Goal: Check status: Check status

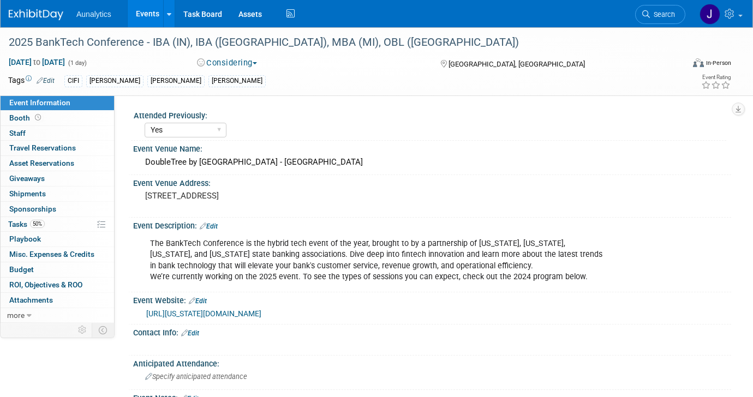
select select "Yes"
select select "Submitted"
click at [155, 12] on link "Events" at bounding box center [148, 13] width 40 height 27
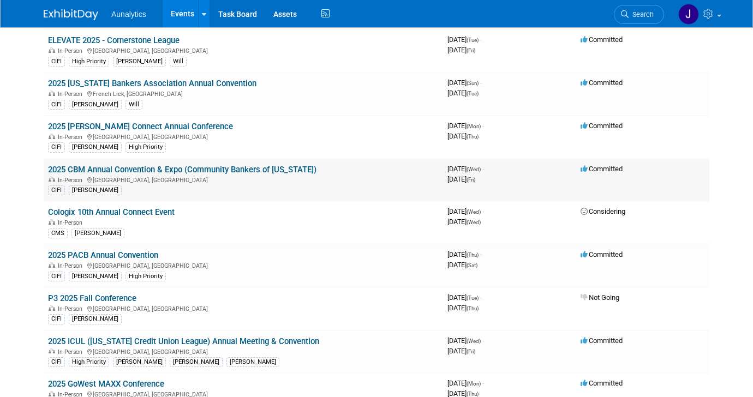
scroll to position [159, 0]
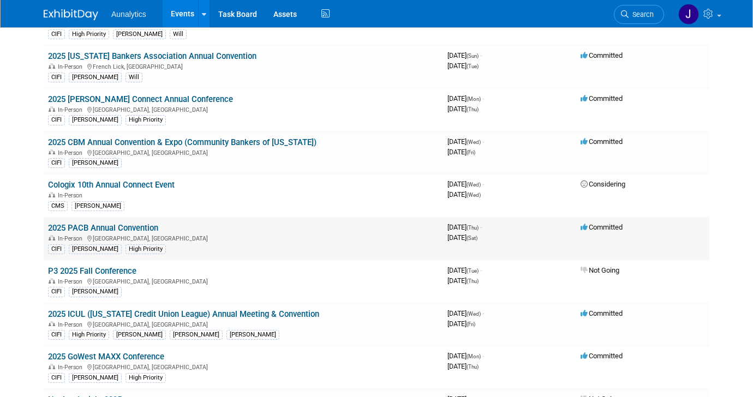
click at [141, 227] on link "2025 PACB Annual Convention" at bounding box center [103, 228] width 110 height 10
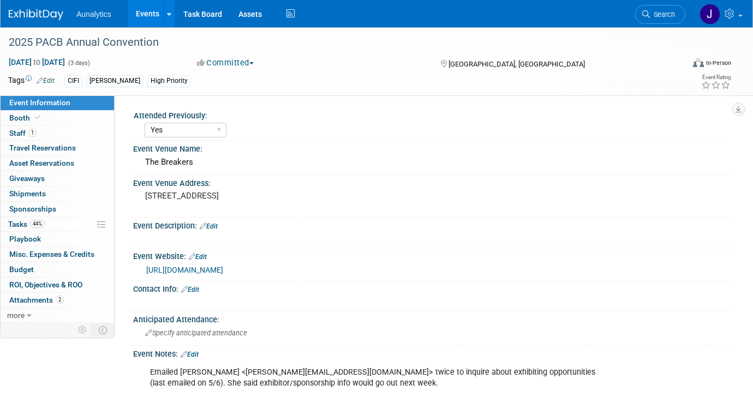
select select "Yes"
click at [50, 121] on link "Booth" at bounding box center [57, 118] width 113 height 15
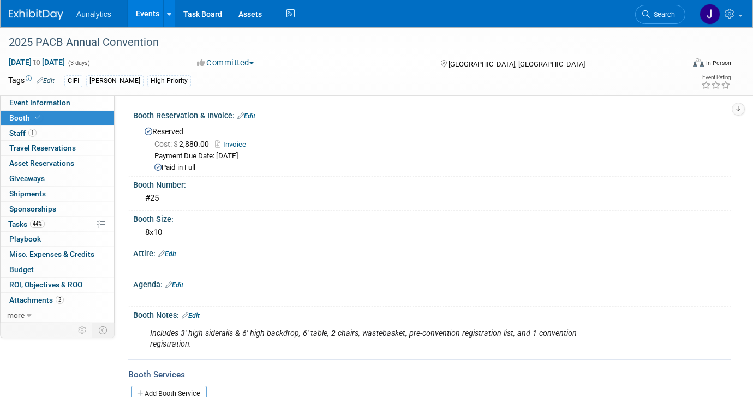
click at [232, 143] on link "Invoice" at bounding box center [233, 144] width 37 height 8
click at [45, 103] on span "Event Information" at bounding box center [39, 102] width 61 height 9
select select "Yes"
